Goal: Task Accomplishment & Management: Use online tool/utility

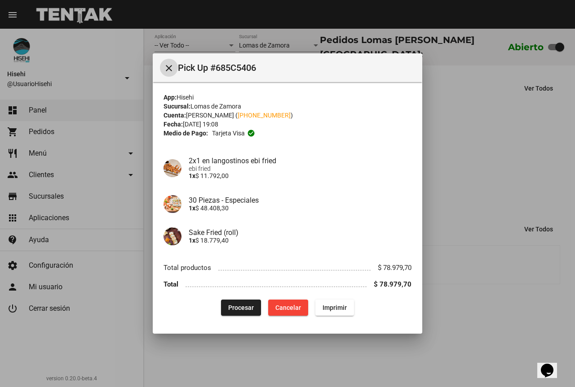
click at [251, 307] on span "Procesar" at bounding box center [241, 307] width 26 height 7
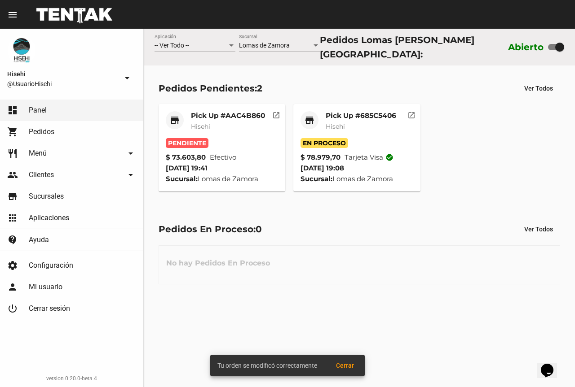
click at [224, 122] on mat-card-subtitle "Hisehi" at bounding box center [228, 126] width 74 height 9
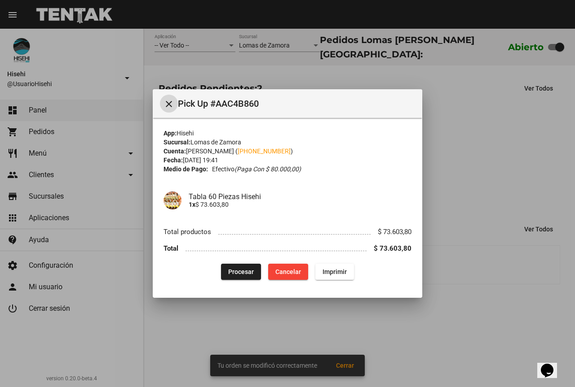
click at [245, 273] on span "Procesar" at bounding box center [241, 271] width 26 height 7
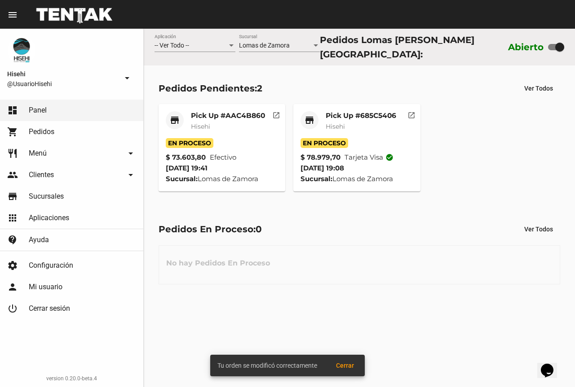
click at [337, 113] on mat-card-title "Pick Up #685C5406" at bounding box center [360, 115] width 70 height 9
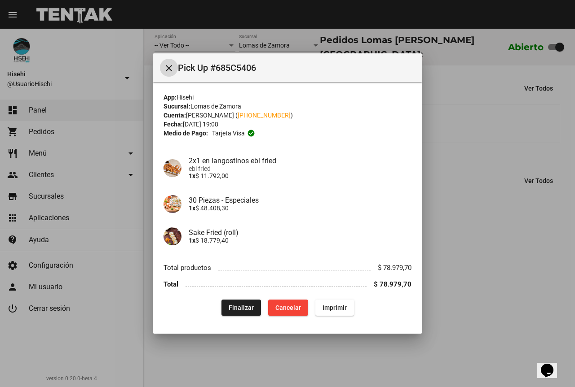
click at [305, 35] on div at bounding box center [287, 193] width 575 height 387
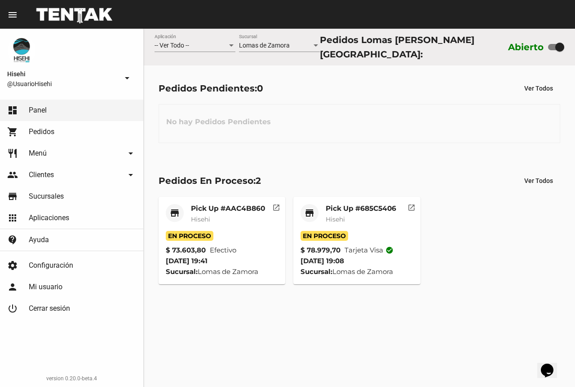
click at [338, 207] on mat-card-title "Pick Up #685C5406" at bounding box center [360, 208] width 70 height 9
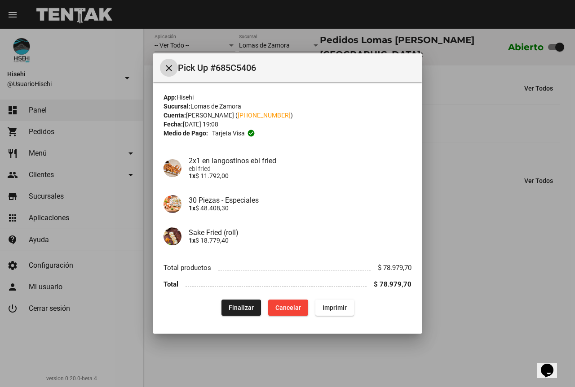
click at [486, 132] on div at bounding box center [287, 193] width 575 height 387
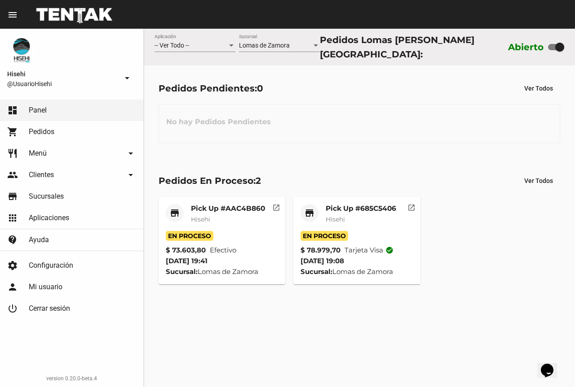
click at [188, 211] on mat-card-header "store Pick Up #AAC4B860 Hisehi" at bounding box center [222, 217] width 113 height 27
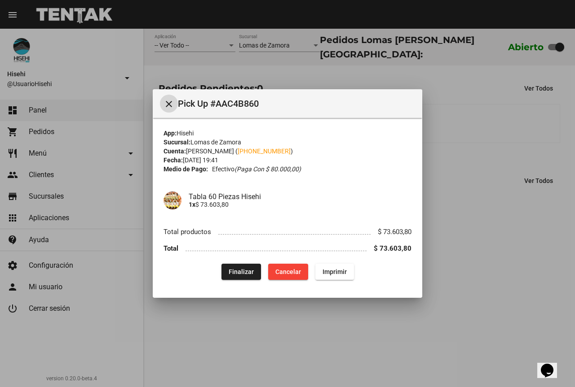
click at [332, 83] on div at bounding box center [287, 193] width 575 height 387
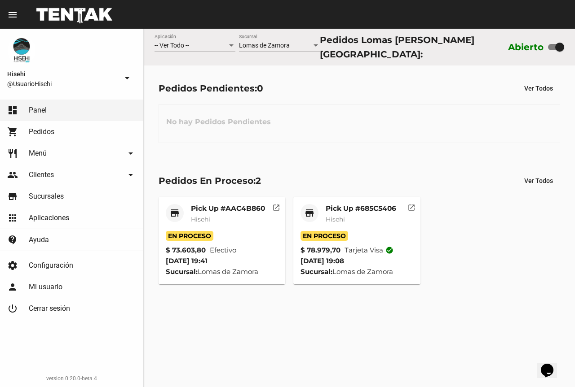
click at [217, 221] on mat-card-subtitle "Hisehi" at bounding box center [228, 219] width 74 height 9
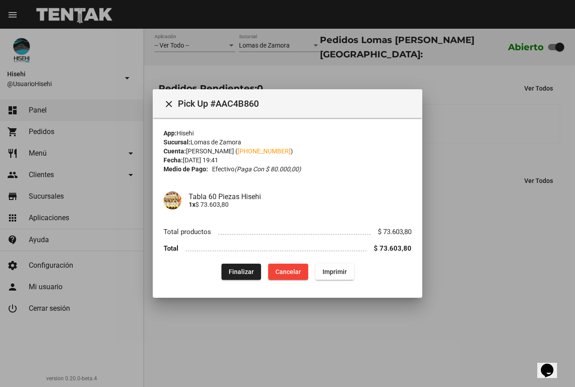
click at [361, 51] on div at bounding box center [287, 193] width 575 height 387
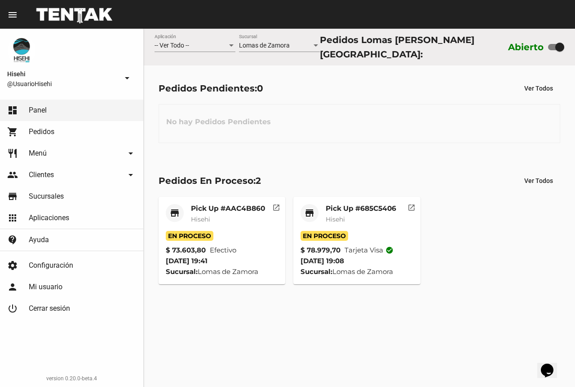
click at [227, 207] on mat-card-title "Pick Up #AAC4B860" at bounding box center [228, 208] width 74 height 9
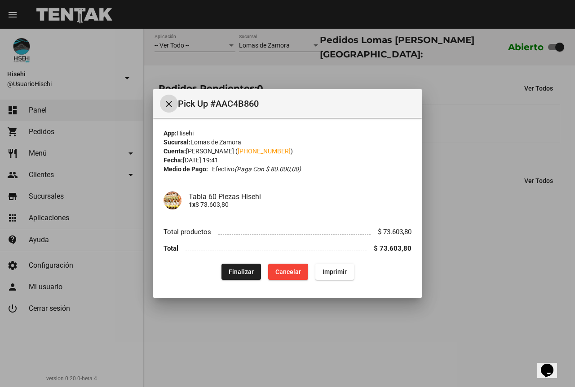
click at [215, 78] on div at bounding box center [287, 193] width 575 height 387
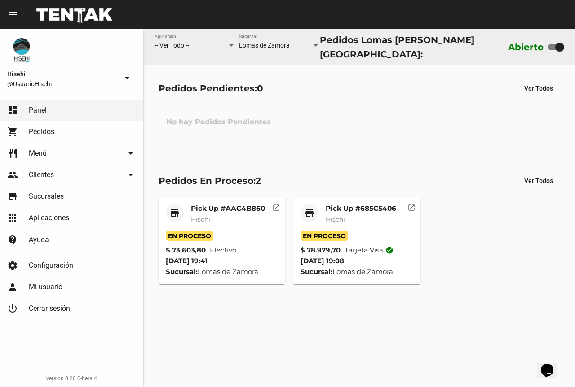
click at [349, 208] on mat-card-title "Pick Up #685C5406" at bounding box center [360, 208] width 70 height 9
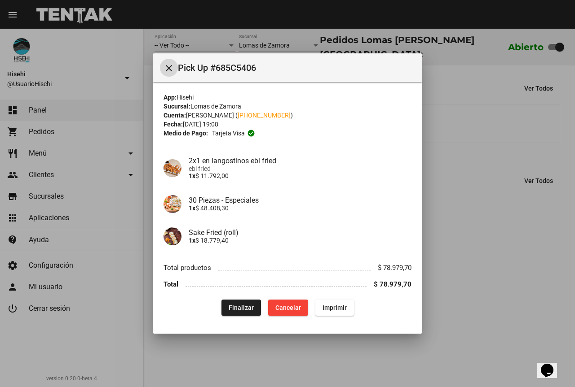
click at [458, 154] on div at bounding box center [287, 193] width 575 height 387
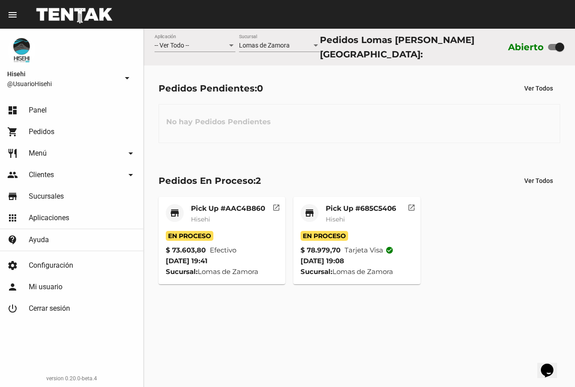
click at [354, 206] on mat-card-title "Pick Up #685C5406" at bounding box center [360, 208] width 70 height 9
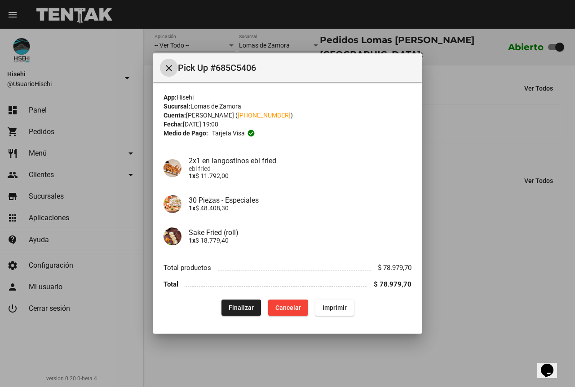
click at [465, 121] on div at bounding box center [287, 193] width 575 height 387
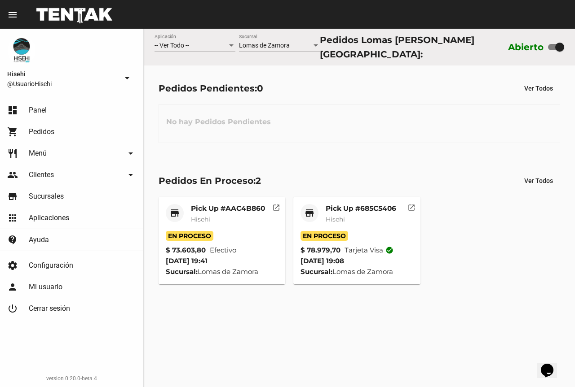
click at [361, 217] on mat-card-subtitle "Hisehi" at bounding box center [360, 219] width 70 height 9
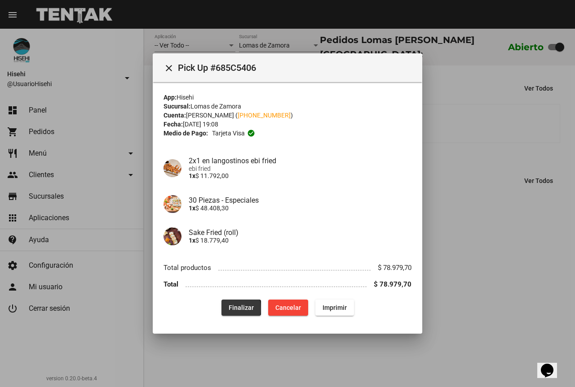
click at [234, 309] on span "Finalizar" at bounding box center [240, 307] width 25 height 7
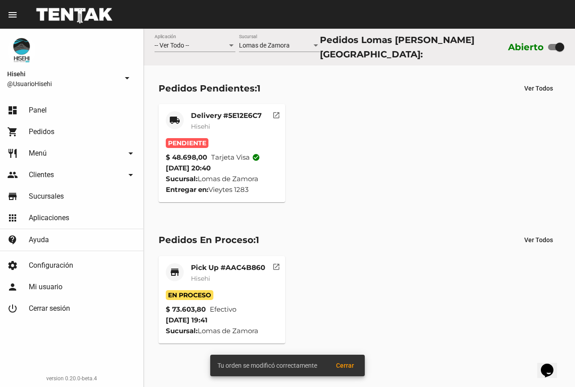
click at [200, 116] on mat-card-title "Delivery #5E12E6C7" at bounding box center [226, 115] width 71 height 9
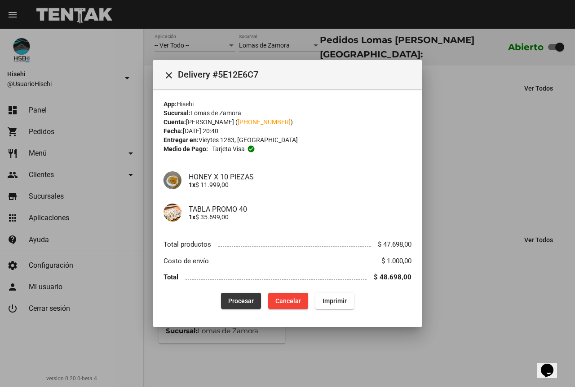
click at [238, 301] on span "Procesar" at bounding box center [241, 301] width 26 height 7
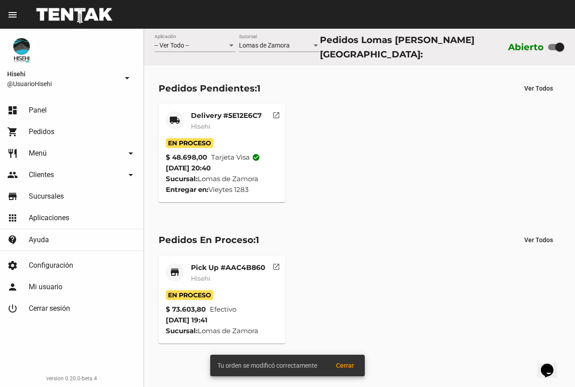
click at [212, 117] on div "Delivery #5E12E6C7 Hisehi" at bounding box center [226, 124] width 71 height 27
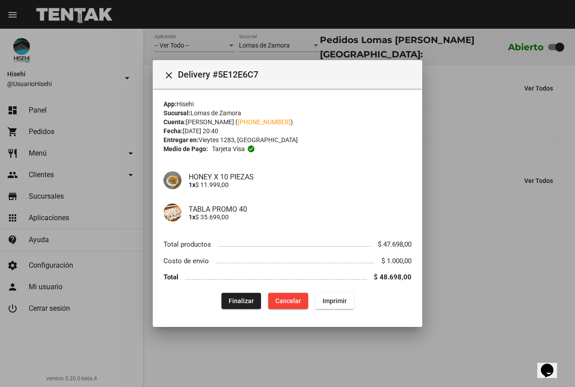
click at [273, 44] on div at bounding box center [287, 193] width 575 height 387
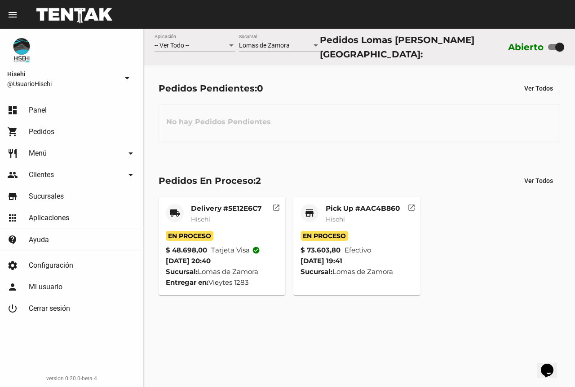
click at [207, 221] on div "Delivery #5E12E6C7 Hisehi" at bounding box center [226, 217] width 71 height 27
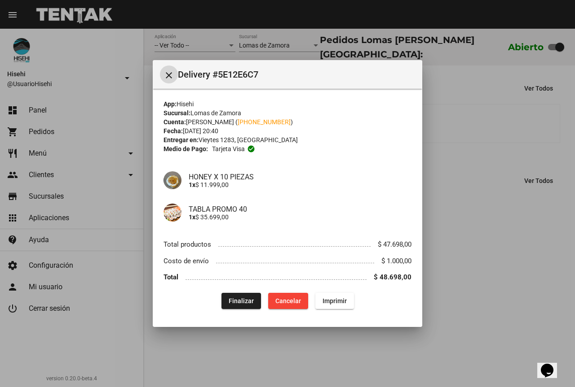
click at [483, 140] on div at bounding box center [287, 193] width 575 height 387
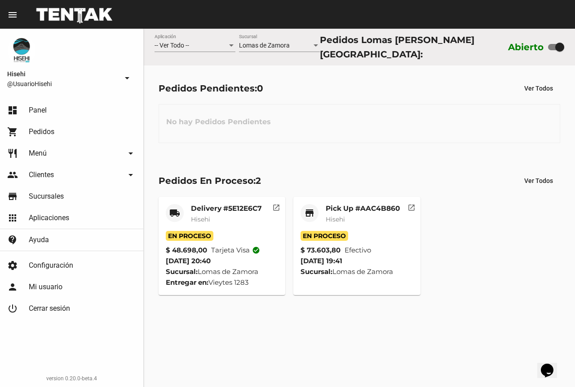
click at [328, 206] on mat-card-header "store Pick Up #AAC4B860 Hisehi" at bounding box center [356, 217] width 113 height 27
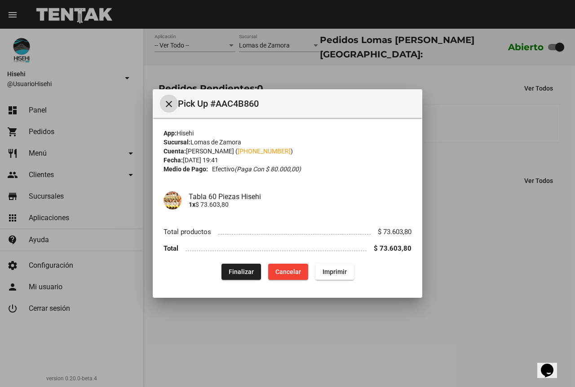
click at [244, 272] on span "Finalizar" at bounding box center [240, 271] width 25 height 7
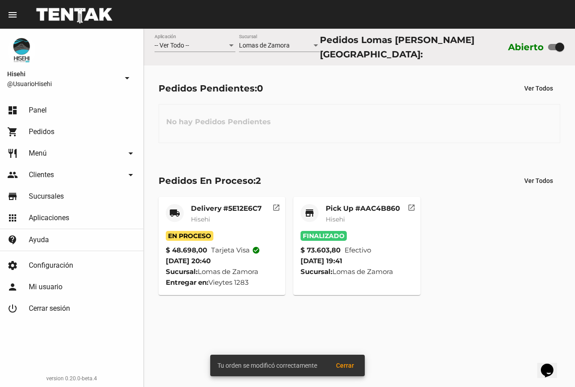
click at [219, 207] on mat-card-title "Delivery #5E12E6C7" at bounding box center [226, 208] width 71 height 9
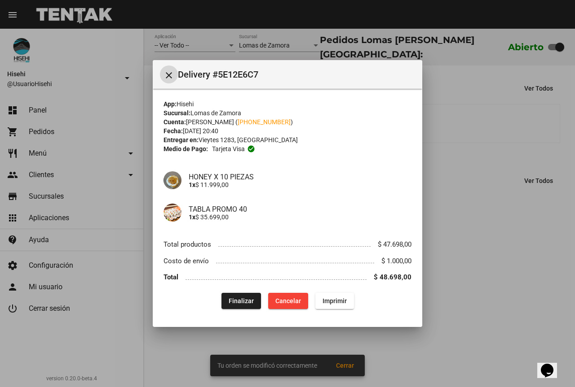
drag, startPoint x: 456, startPoint y: 112, endPoint x: 394, endPoint y: 125, distance: 62.9
click at [456, 113] on div at bounding box center [287, 193] width 575 height 387
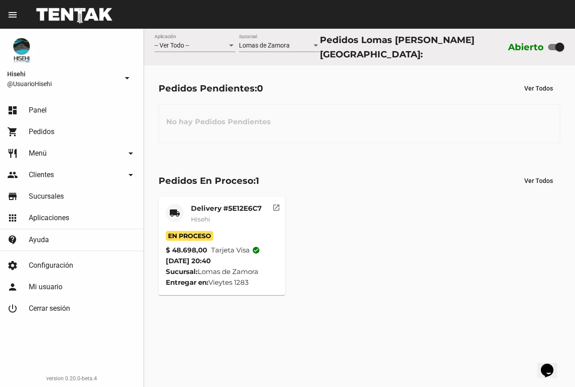
click at [216, 209] on mat-card-title "Delivery #5E12E6C7" at bounding box center [226, 208] width 71 height 9
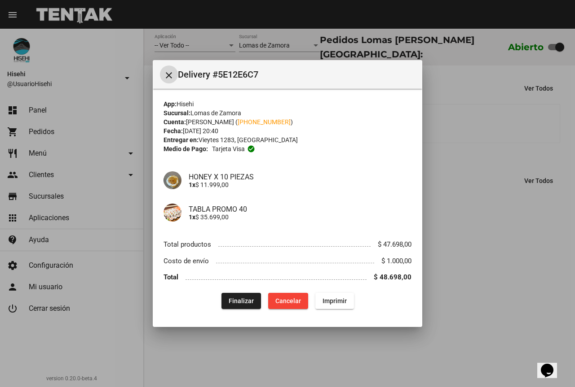
click at [513, 110] on div at bounding box center [287, 193] width 575 height 387
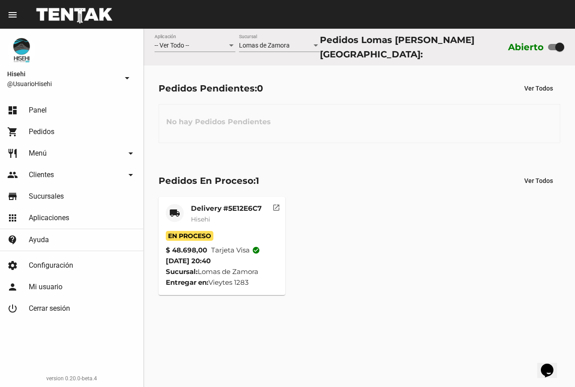
click at [223, 215] on mat-card-subtitle "Hisehi" at bounding box center [226, 219] width 71 height 9
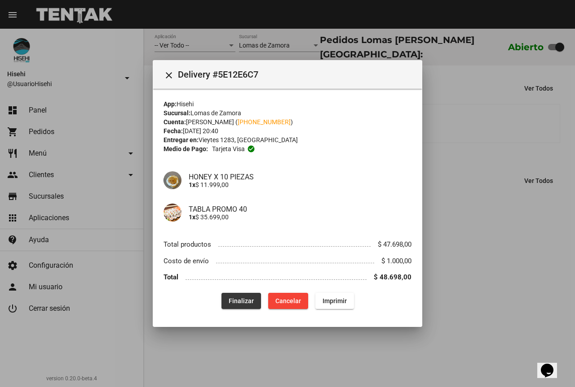
click at [243, 299] on span "Finalizar" at bounding box center [240, 301] width 25 height 7
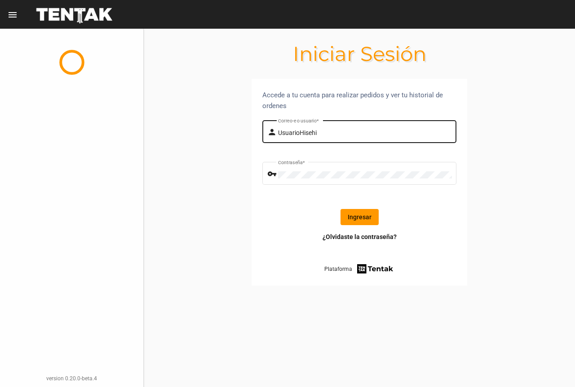
click at [298, 127] on div "UsuarioHisehi Correo-e o usuario *" at bounding box center [365, 131] width 174 height 25
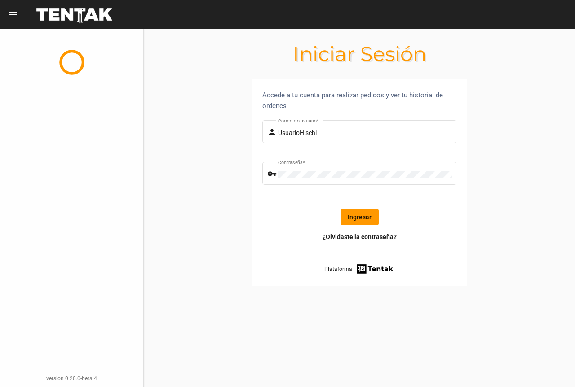
click at [364, 216] on button "Ingresar" at bounding box center [359, 217] width 38 height 16
